Goal: Information Seeking & Learning: Learn about a topic

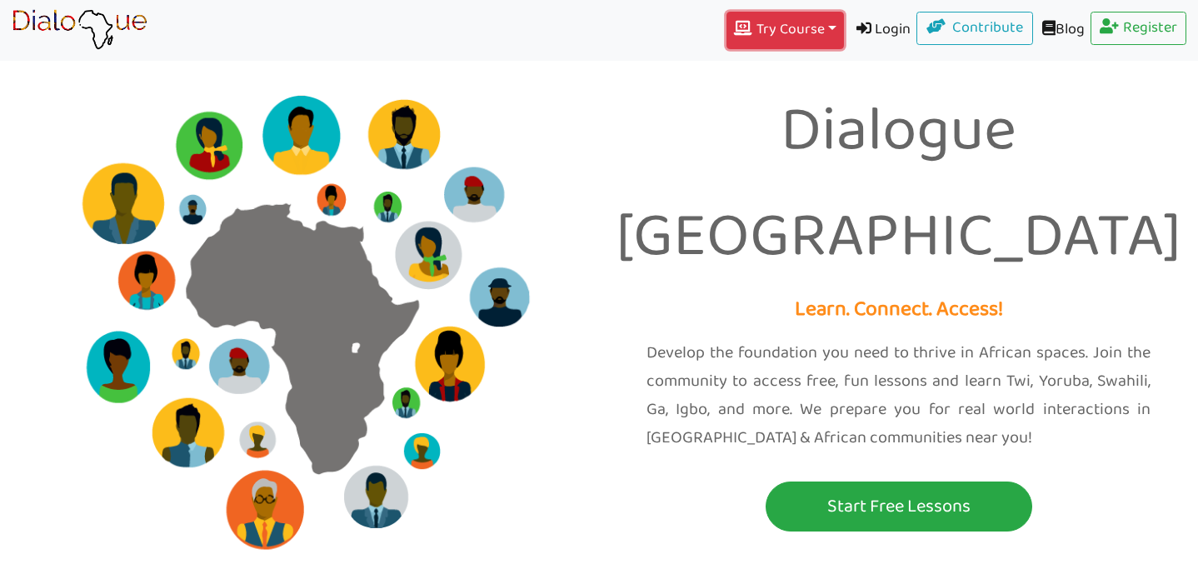
click at [814, 31] on button "Try Course Toggle Dropdown" at bounding box center [784, 30] width 117 height 37
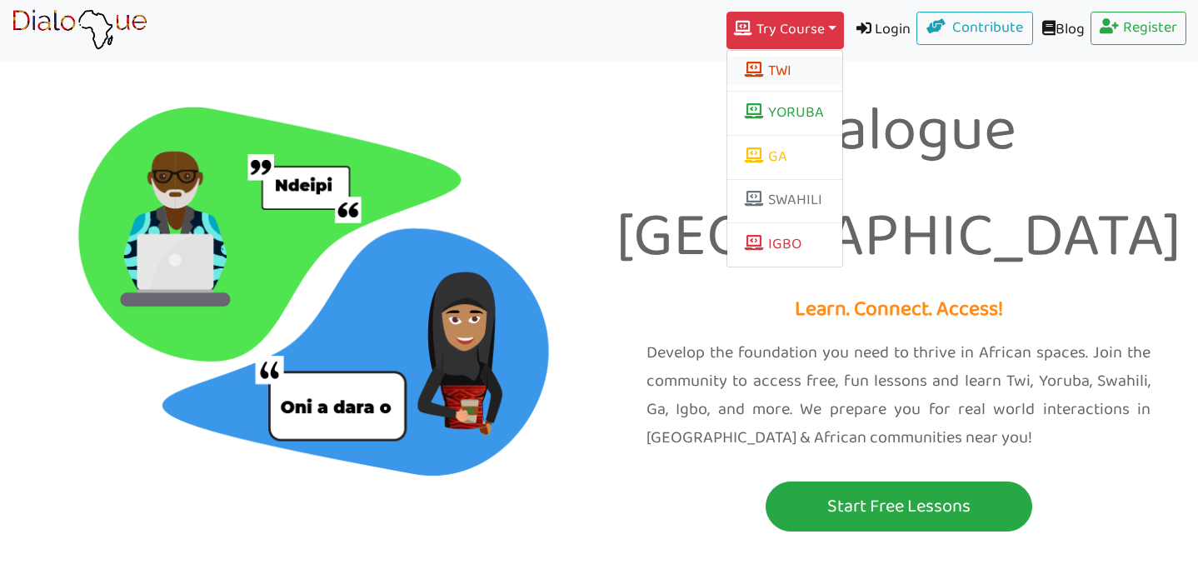
click at [745, 65] on span at bounding box center [756, 69] width 23 height 15
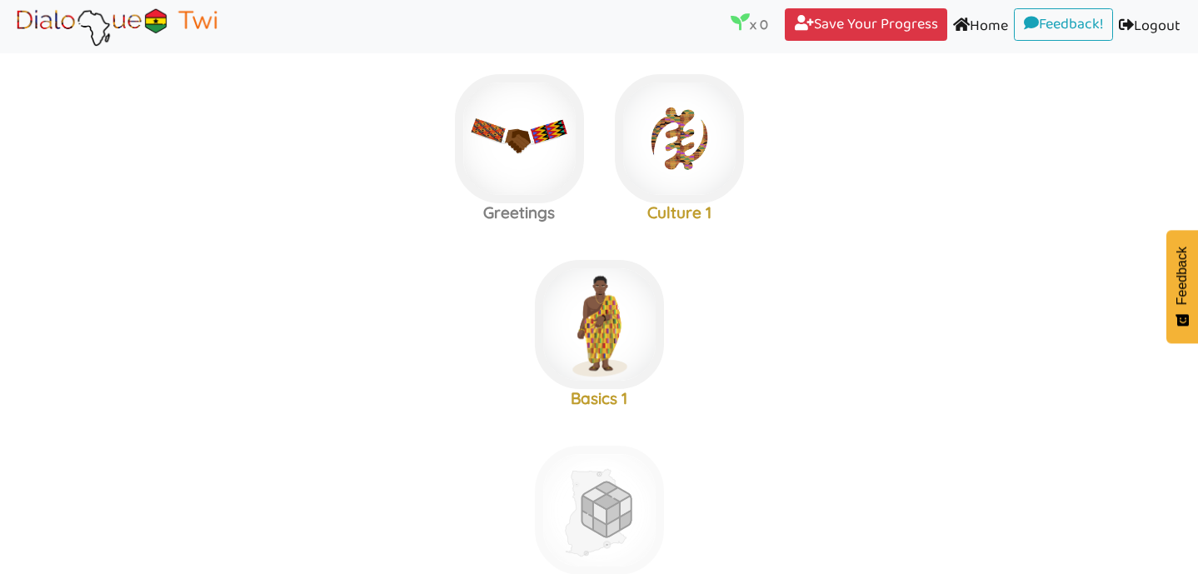
scroll to position [213, 0]
